Goal: Transaction & Acquisition: Purchase product/service

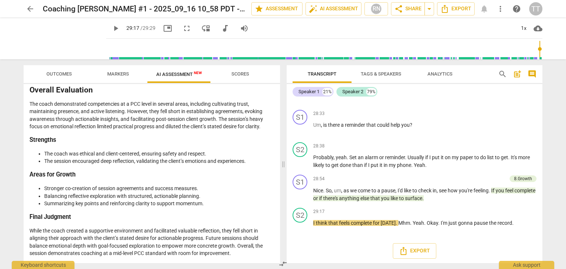
scroll to position [1345, 0]
click at [28, 12] on span "arrow_back" at bounding box center [30, 8] width 9 height 9
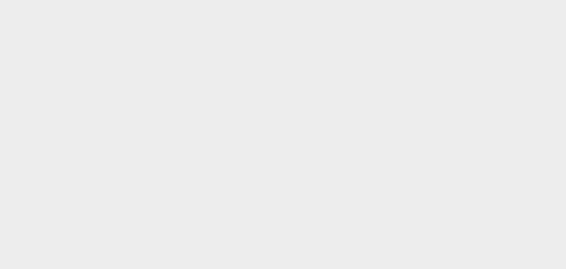
click at [189, 0] on html at bounding box center [283, 0] width 566 height 0
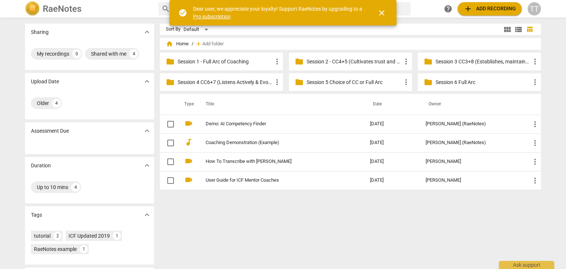
click at [363, 62] on p "Session 2 - CC4+5 (Cultivates trust and safety & Maintains Presence)" at bounding box center [354, 62] width 95 height 8
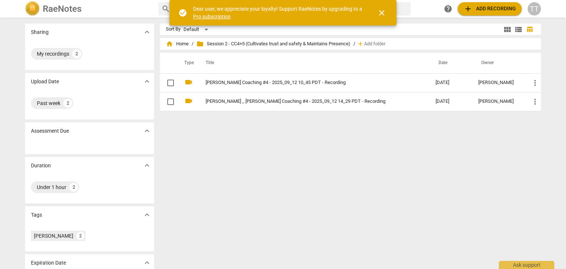
click at [475, 14] on button "add Add recording" at bounding box center [490, 8] width 64 height 13
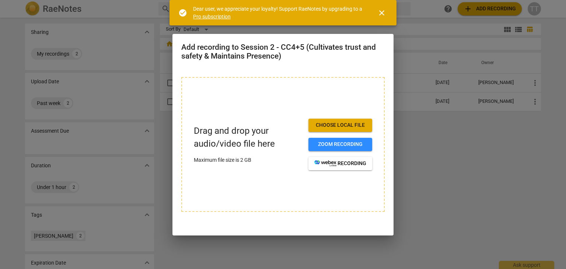
click at [346, 129] on button "Choose local file" at bounding box center [340, 125] width 64 height 13
click at [380, 14] on span "close" at bounding box center [381, 12] width 9 height 9
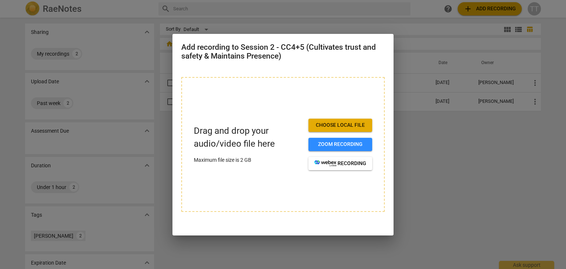
click at [325, 125] on span "Choose local file" at bounding box center [340, 125] width 52 height 7
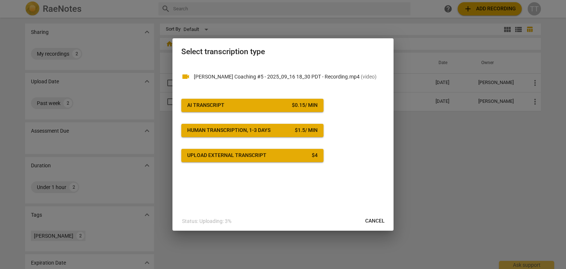
click at [295, 105] on div "$ 0.15 / min" at bounding box center [305, 105] width 26 height 7
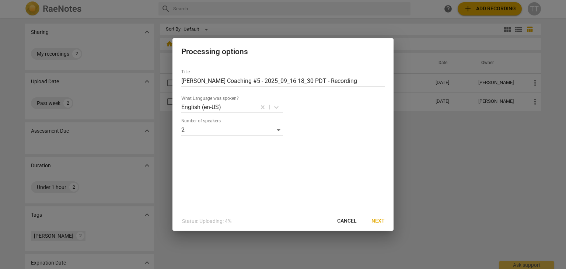
click at [373, 222] on span "Next" at bounding box center [378, 220] width 13 height 7
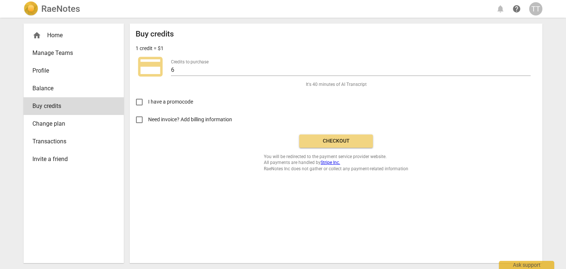
click at [320, 140] on span "Checkout" at bounding box center [336, 140] width 62 height 7
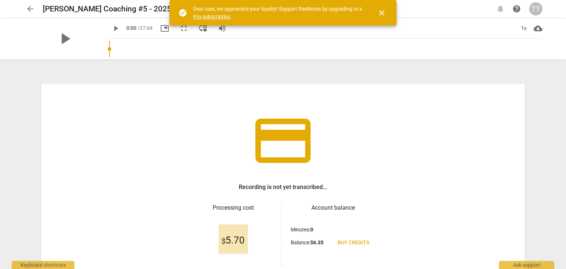
scroll to position [63, 0]
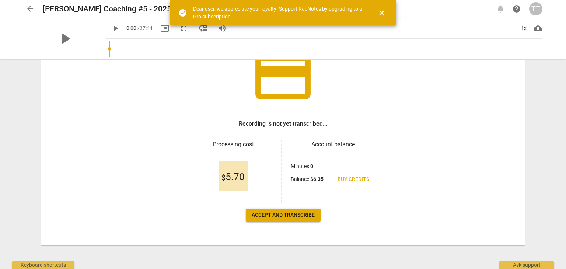
click at [289, 215] on span "Accept and transcribe" at bounding box center [283, 215] width 63 height 7
